Goal: Information Seeking & Learning: Learn about a topic

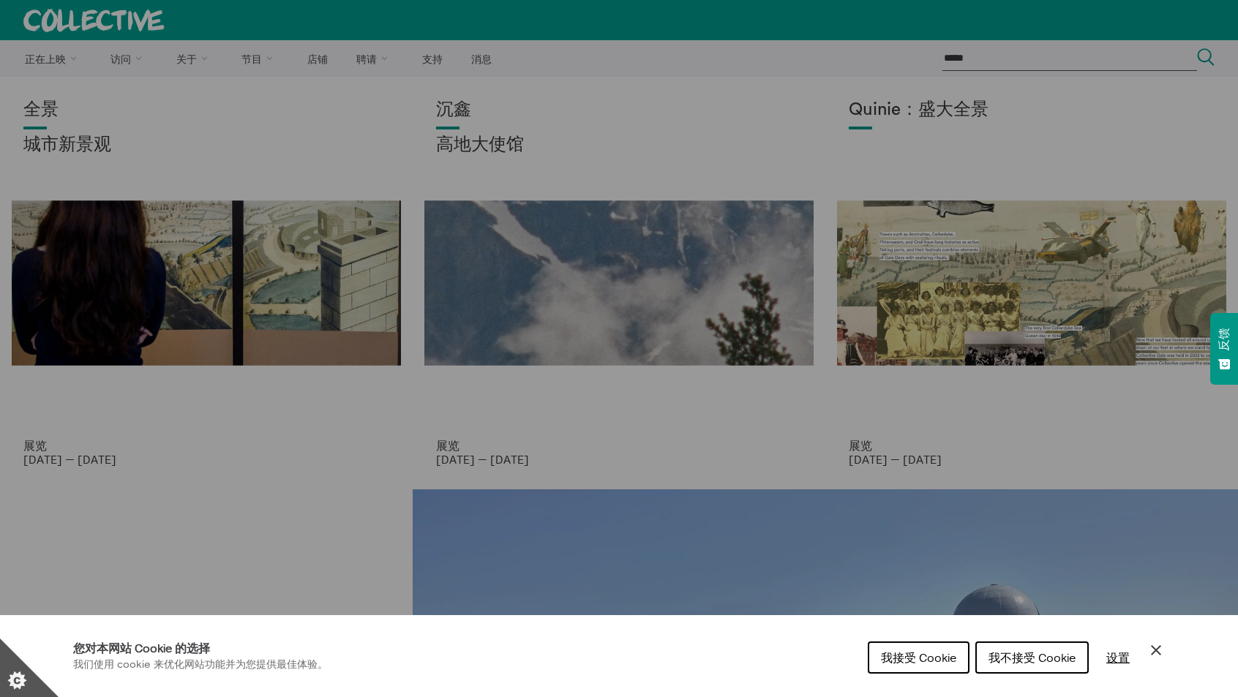
click at [632, 113] on div "Cookie 偏好设置" at bounding box center [619, 348] width 1238 height 697
click at [1157, 647] on icon "关闭 Cookie 控制" at bounding box center [1156, 650] width 10 height 10
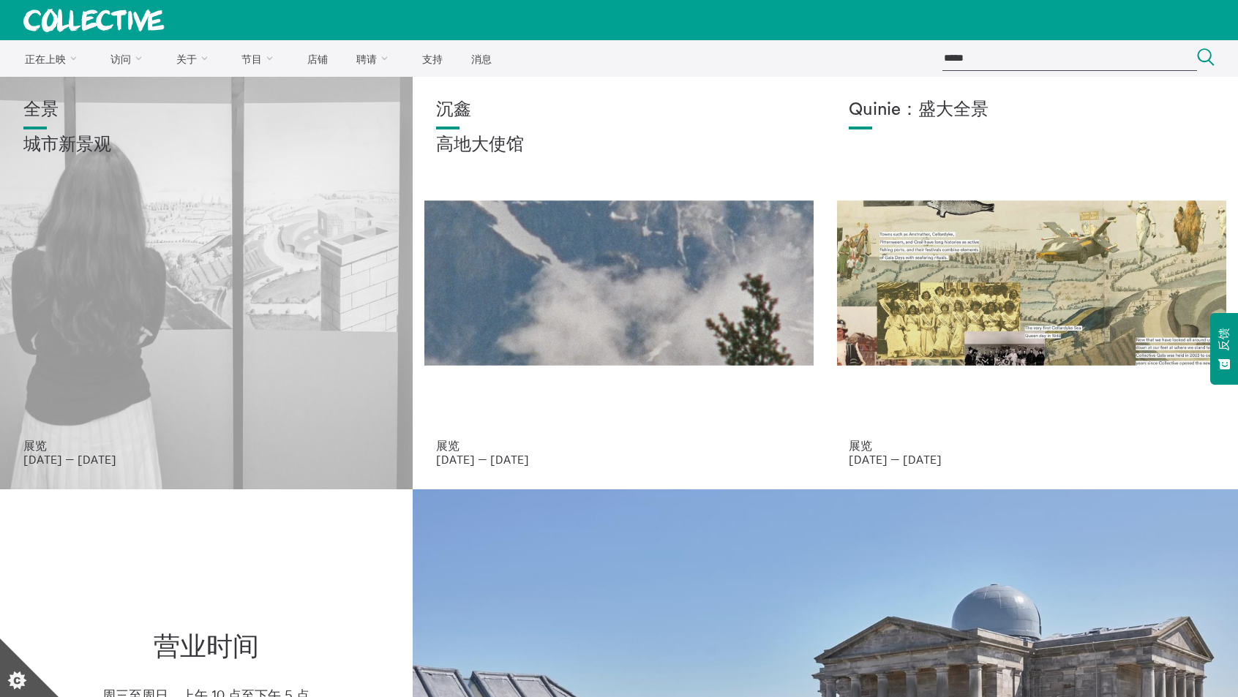
click at [186, 115] on h1 "全景" at bounding box center [206, 110] width 366 height 20
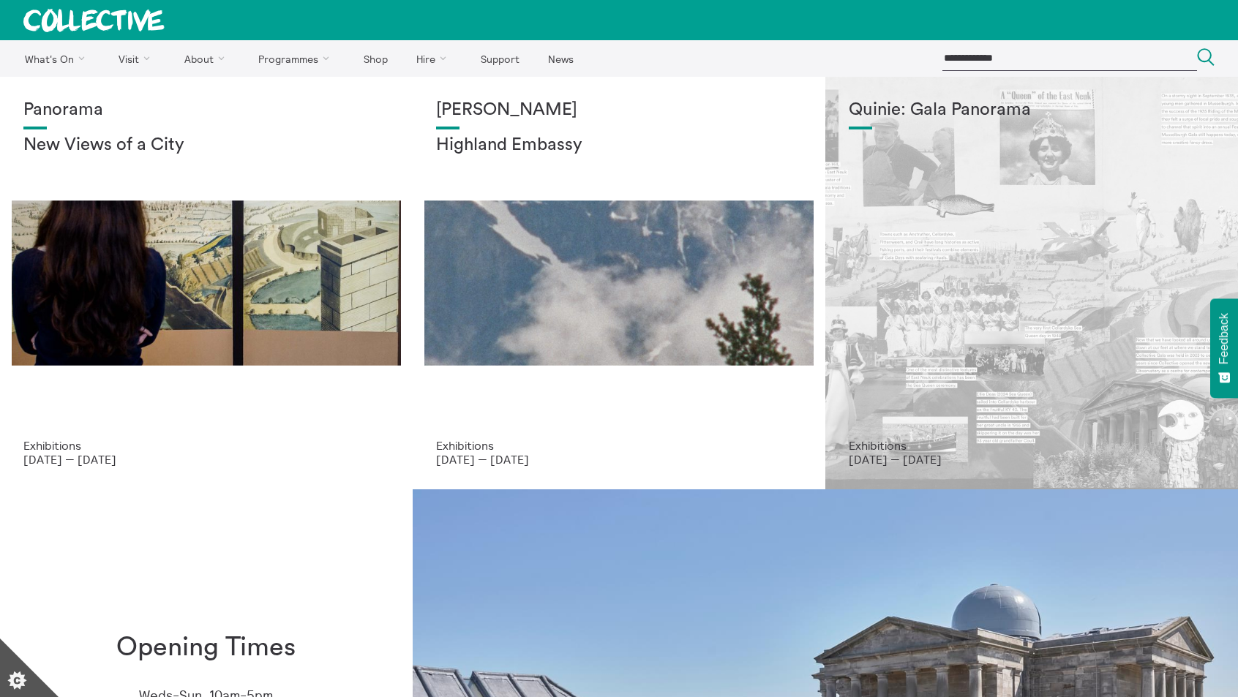
drag, startPoint x: 0, startPoint y: 0, endPoint x: 1052, endPoint y: 206, distance: 1071.9
click at [1052, 206] on div "Quinie: Gala Panorama" at bounding box center [1032, 269] width 366 height 339
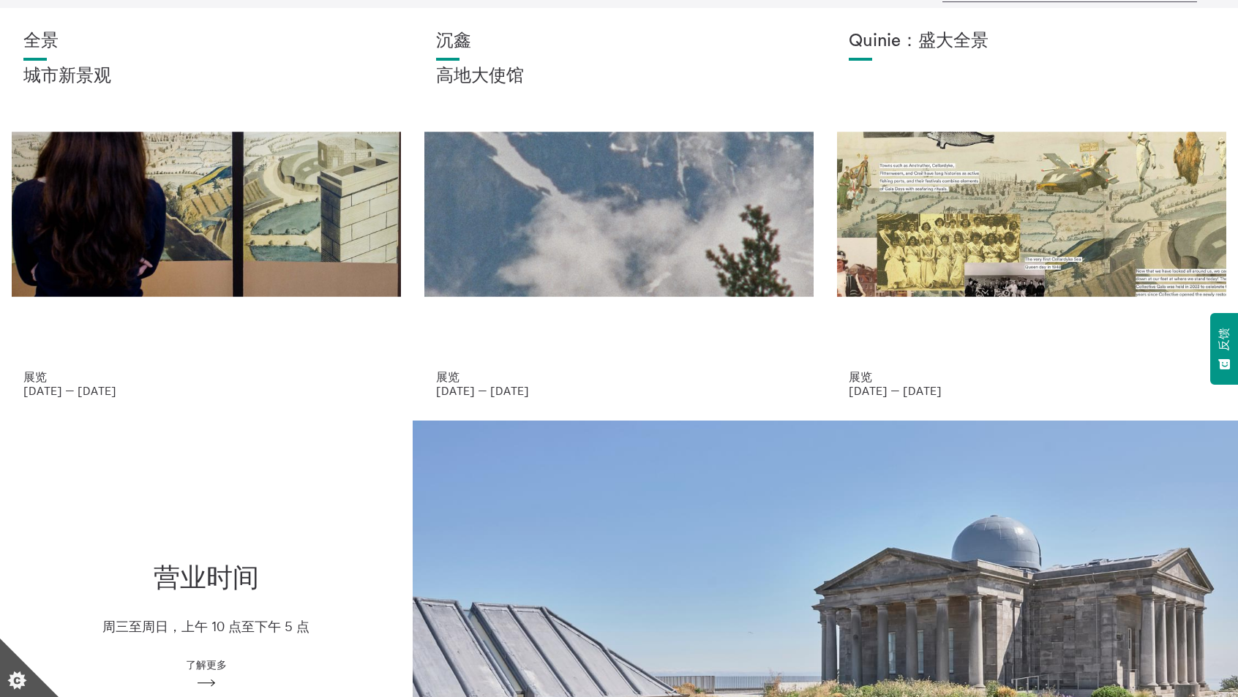
scroll to position [73, 0]
